Goal: Check status: Check status

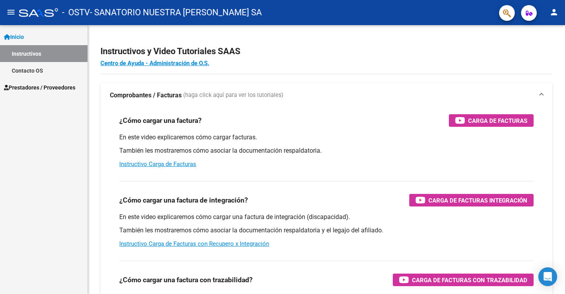
click at [37, 85] on span "Prestadores / Proveedores" at bounding box center [39, 87] width 71 height 9
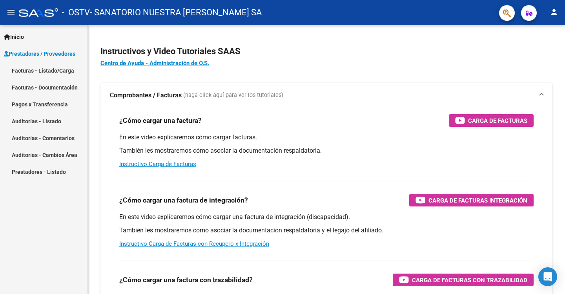
click at [49, 119] on link "Auditorías - Listado" at bounding box center [44, 121] width 88 height 17
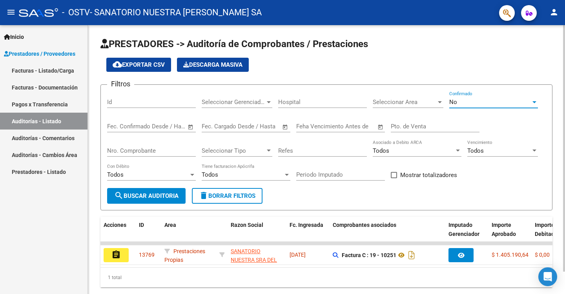
click at [538, 102] on div at bounding box center [534, 102] width 7 height 6
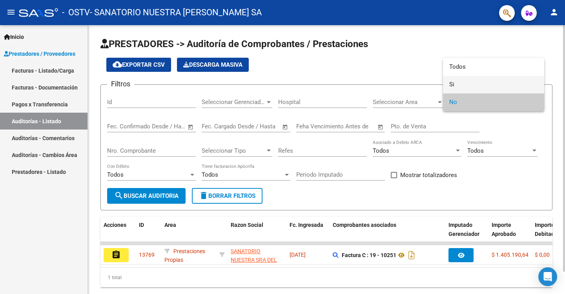
drag, startPoint x: 493, startPoint y: 84, endPoint x: 476, endPoint y: 95, distance: 20.3
click at [493, 84] on span "Si" at bounding box center [494, 85] width 89 height 18
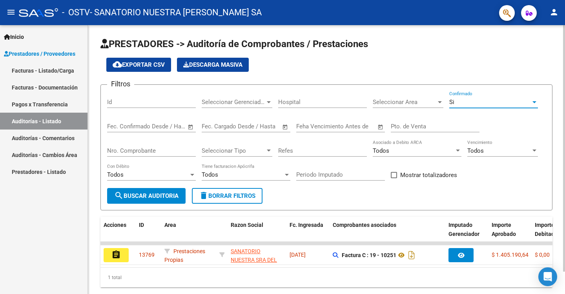
click at [158, 198] on span "search Buscar Auditoria" at bounding box center [146, 195] width 64 height 7
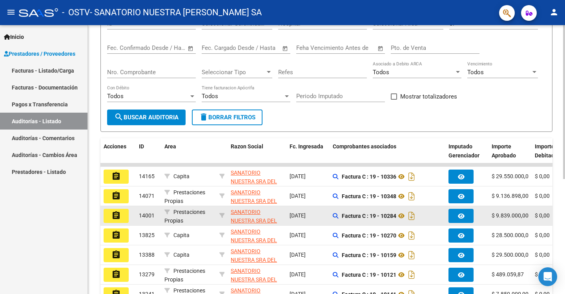
scroll to position [118, 0]
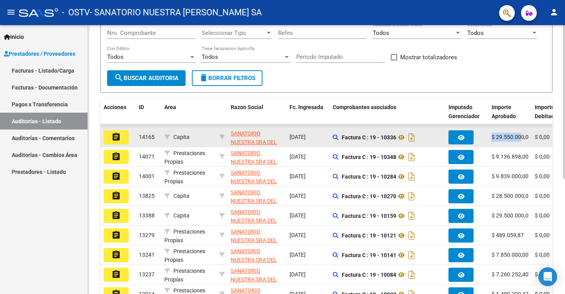
drag, startPoint x: 523, startPoint y: 134, endPoint x: 433, endPoint y: 139, distance: 90.5
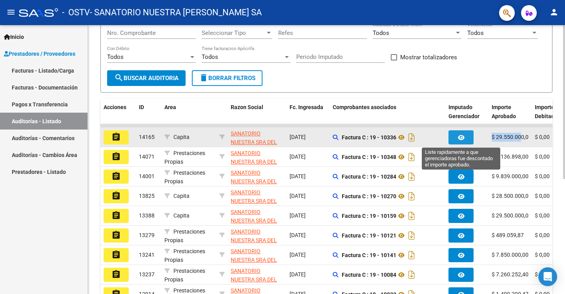
click at [465, 134] on span "button" at bounding box center [461, 137] width 7 height 7
click at [121, 137] on mat-icon "assignment" at bounding box center [116, 136] width 9 height 9
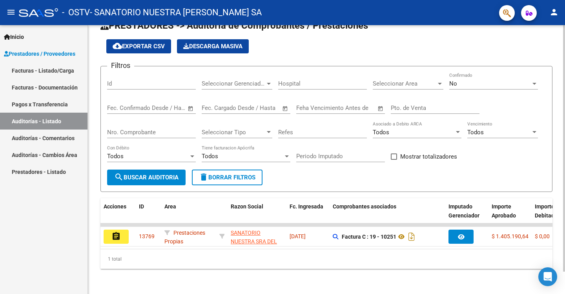
click at [534, 83] on div at bounding box center [535, 84] width 4 height 2
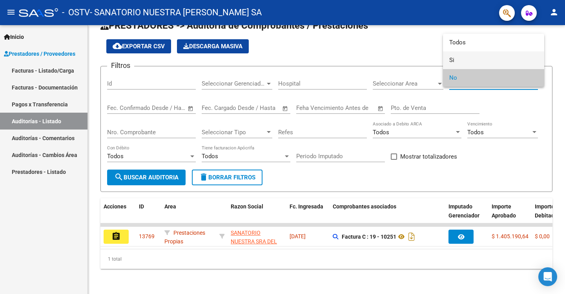
click at [466, 58] on span "Si" at bounding box center [494, 60] width 89 height 18
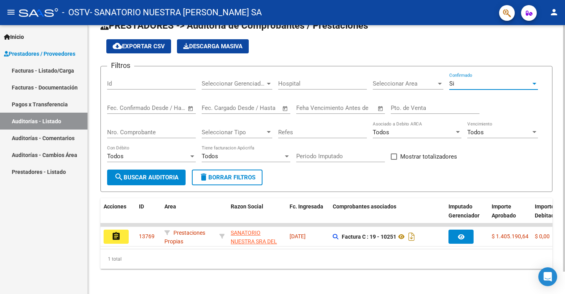
click at [140, 174] on span "search Buscar Auditoria" at bounding box center [146, 177] width 64 height 7
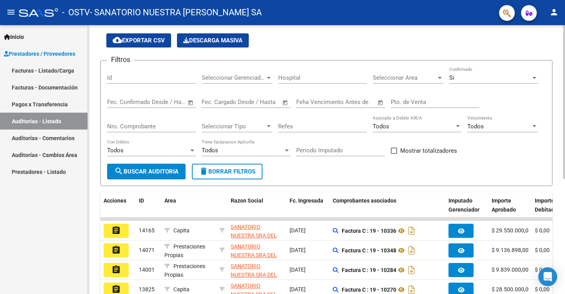
scroll to position [103, 0]
